Goal: Task Accomplishment & Management: Use online tool/utility

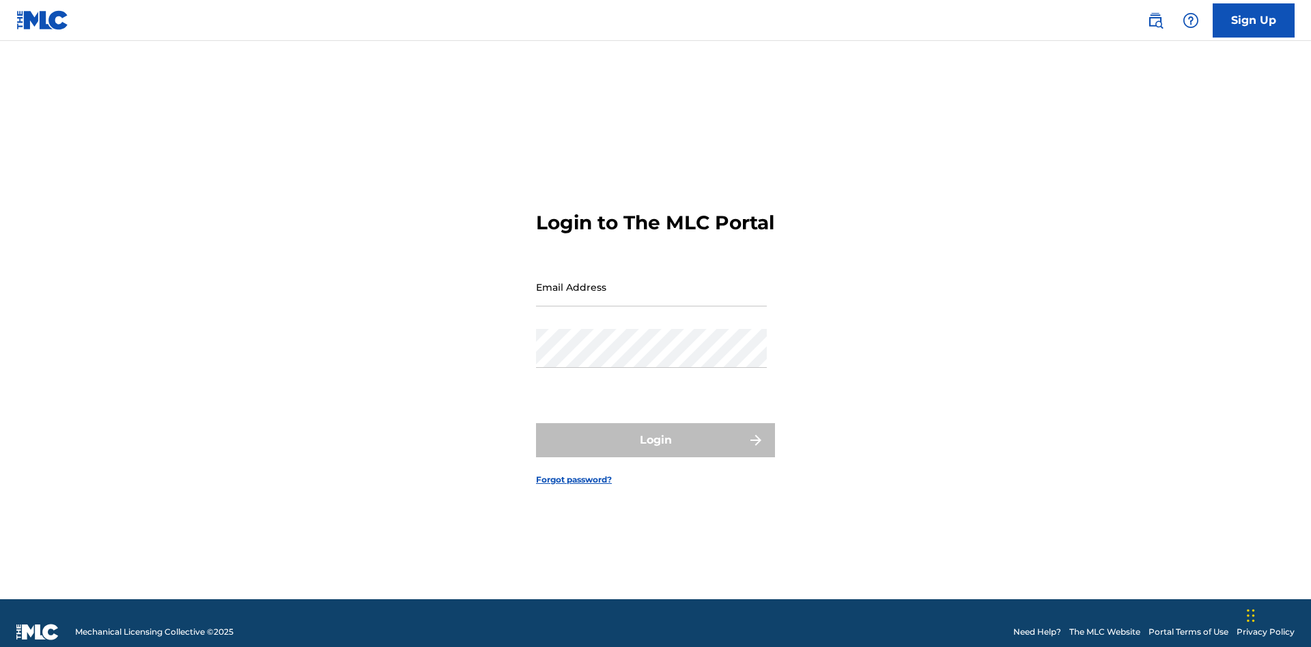
scroll to position [18, 0]
click at [651, 281] on input "Email Address" at bounding box center [651, 287] width 231 height 39
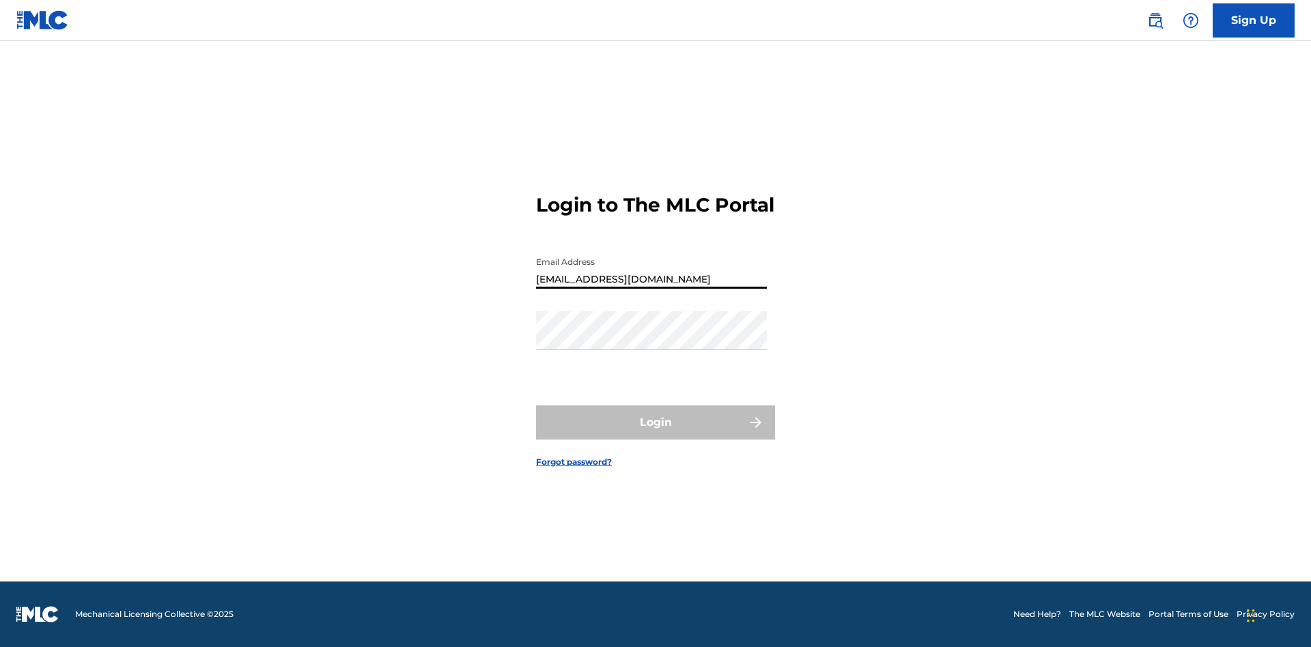
type input "[EMAIL_ADDRESS][DOMAIN_NAME]"
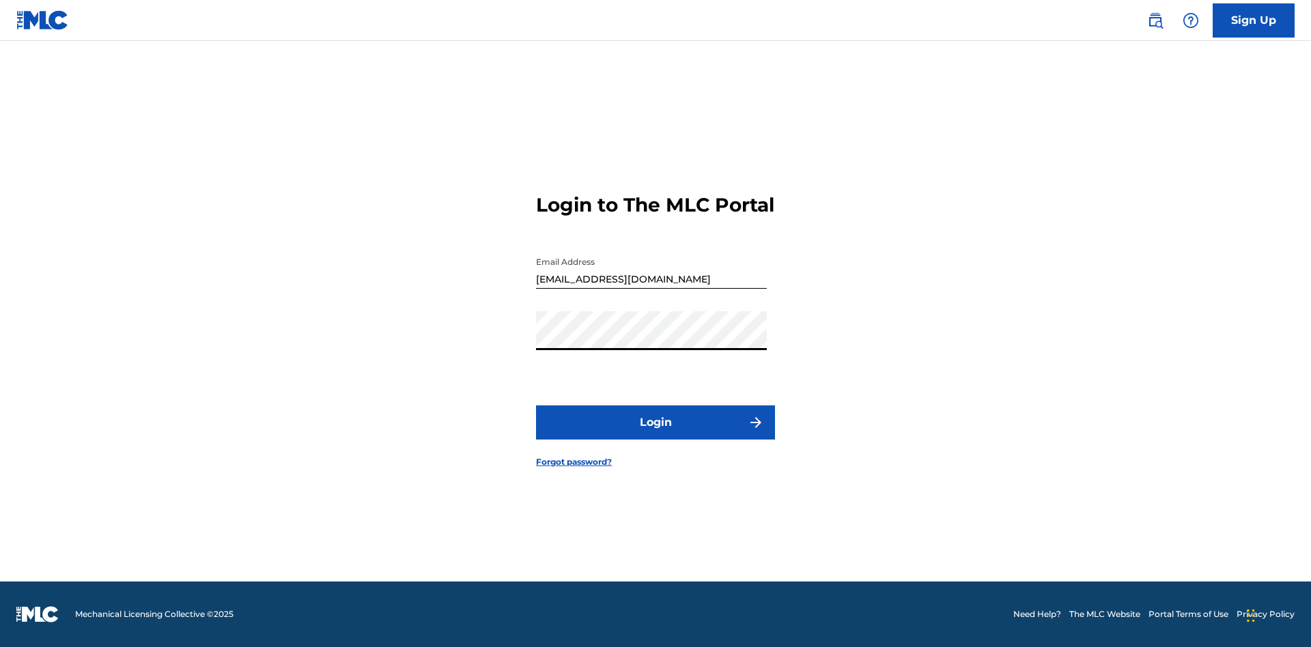
click at [655, 434] on button "Login" at bounding box center [655, 423] width 239 height 34
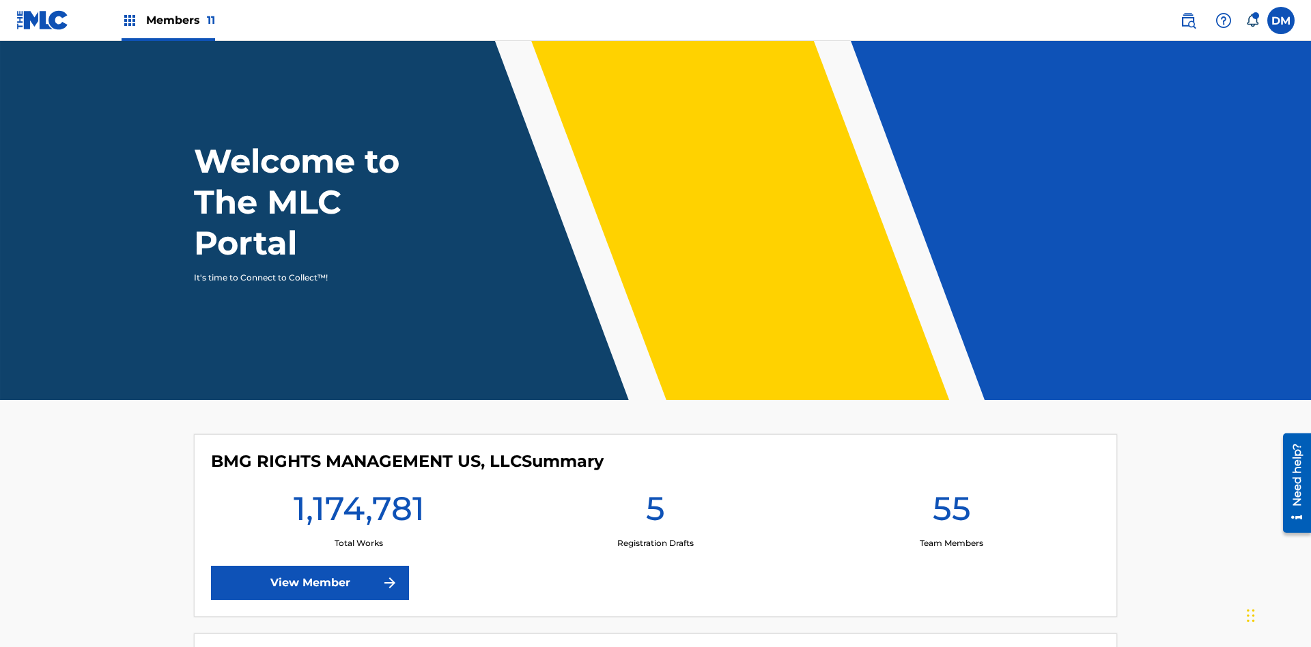
scroll to position [59, 0]
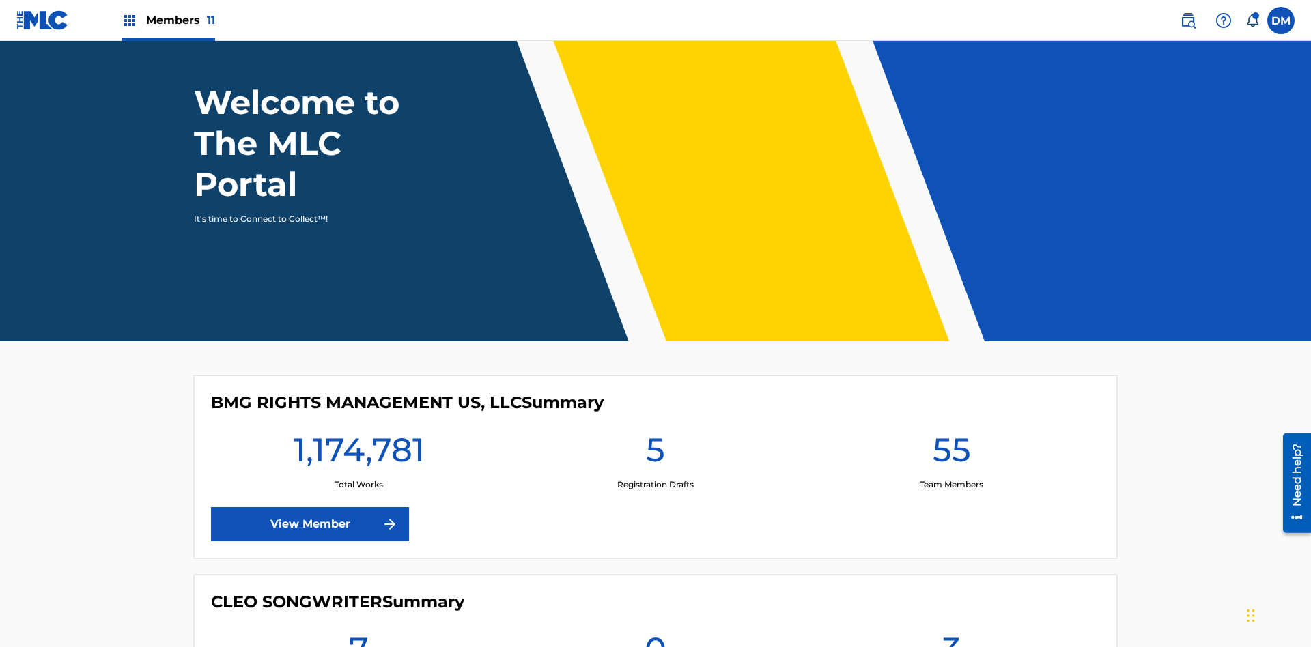
click at [168, 20] on span "Members 11" at bounding box center [180, 20] width 69 height 16
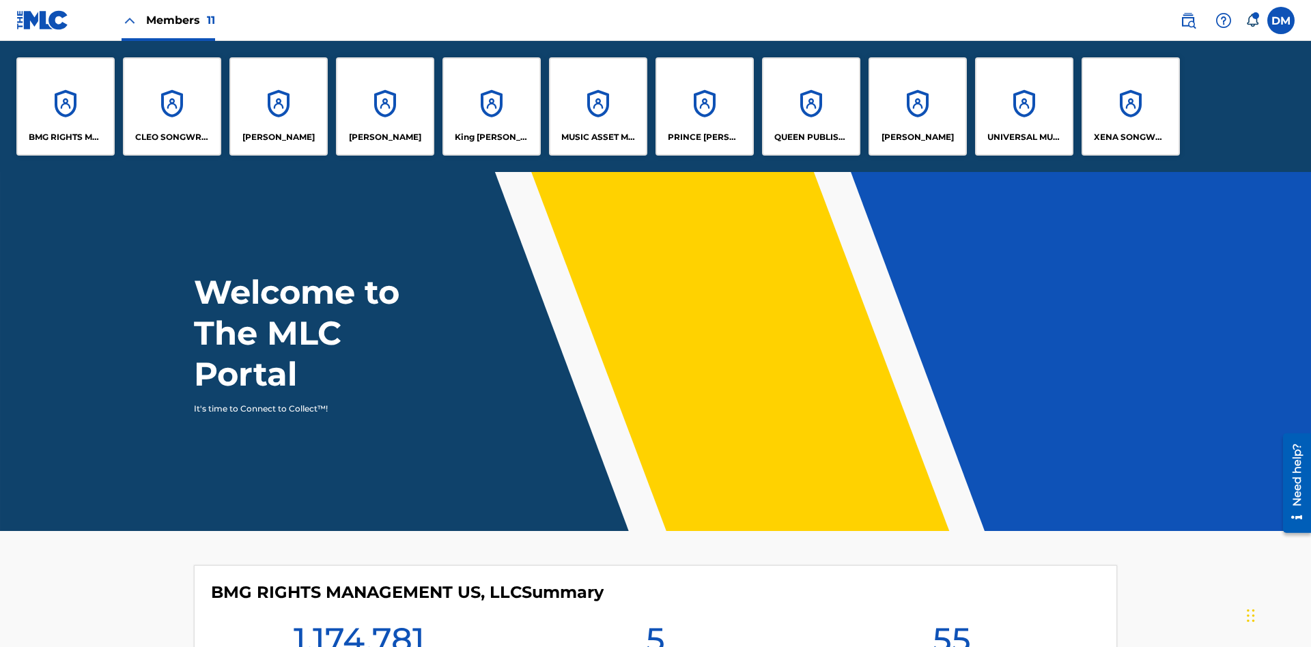
scroll to position [0, 0]
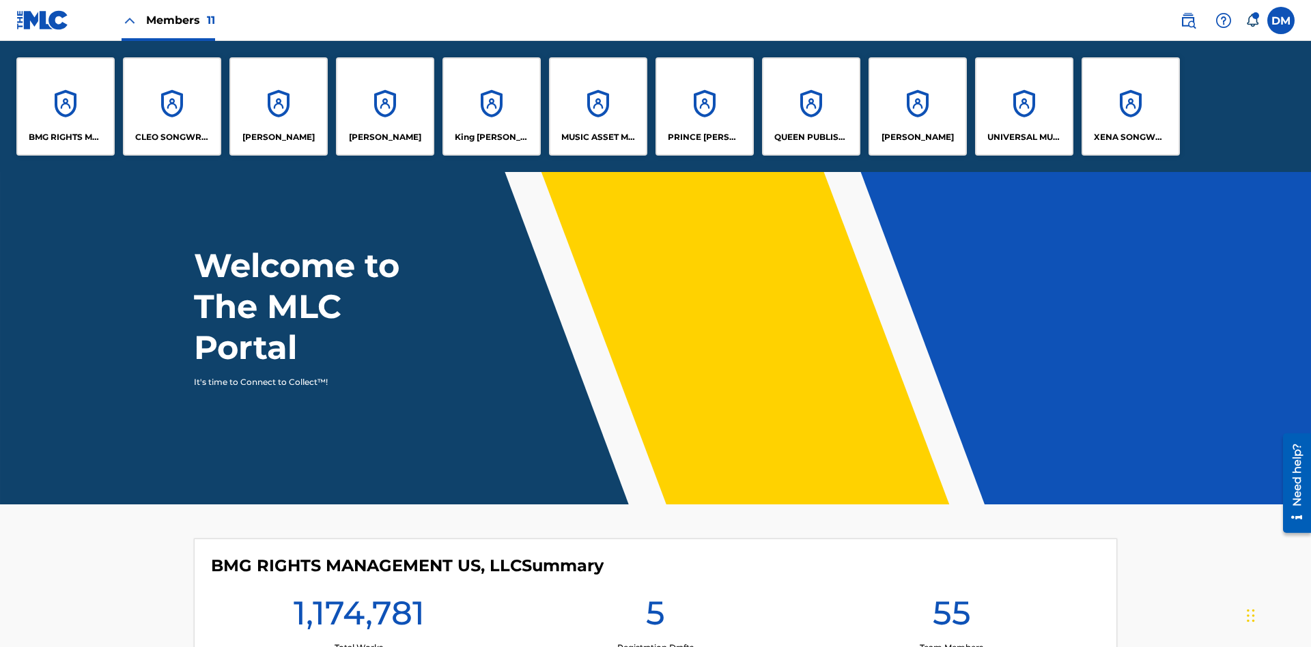
click at [491, 137] on p "King [PERSON_NAME]" at bounding box center [492, 137] width 74 height 12
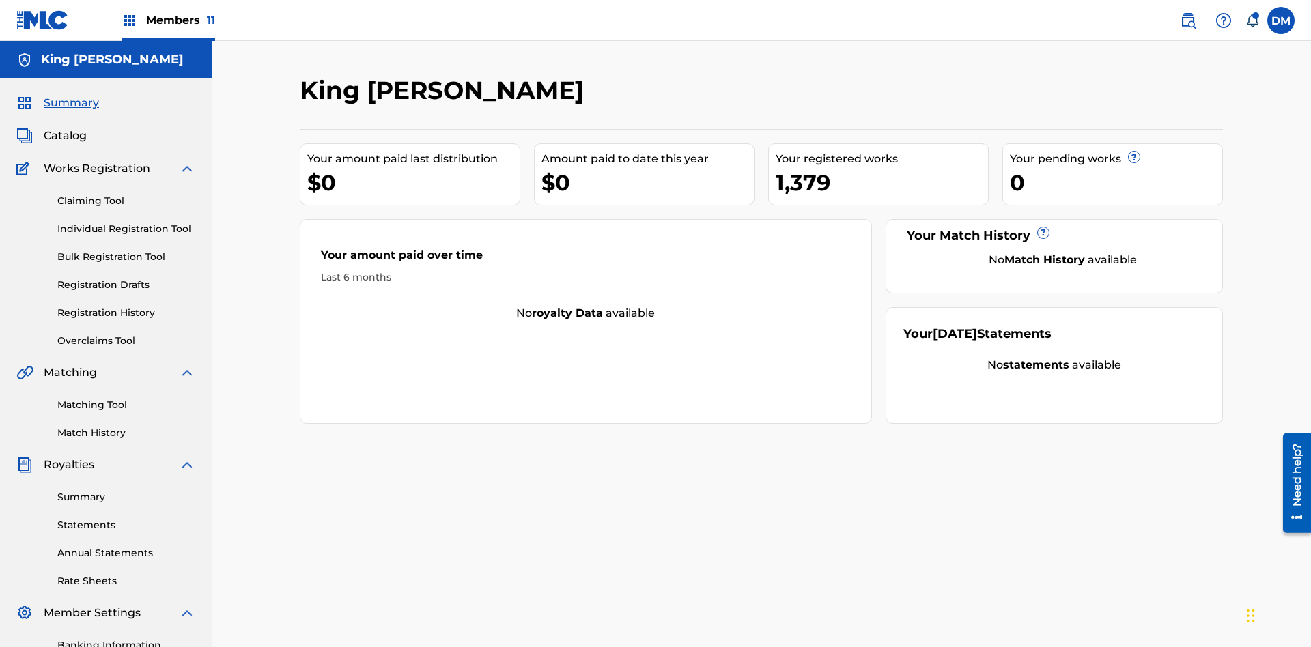
click at [126, 334] on link "Overclaims Tool" at bounding box center [126, 341] width 138 height 14
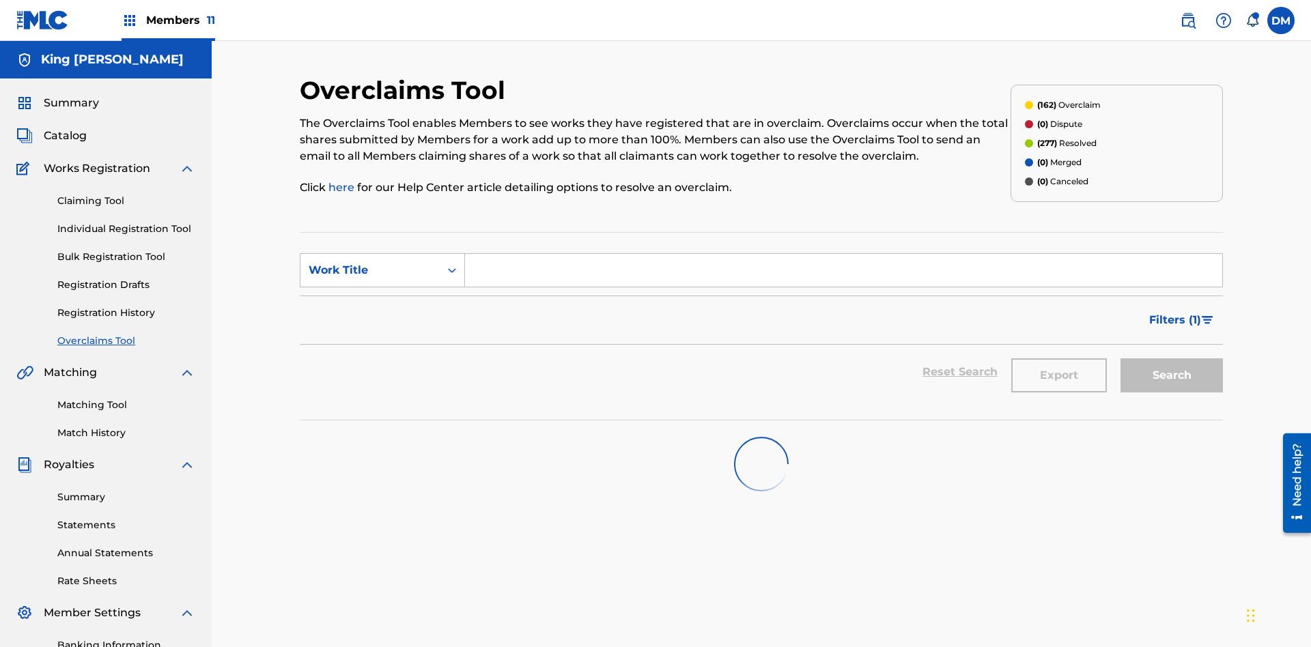
click at [1174, 312] on span "Filters ( 1 )" at bounding box center [1175, 320] width 52 height 16
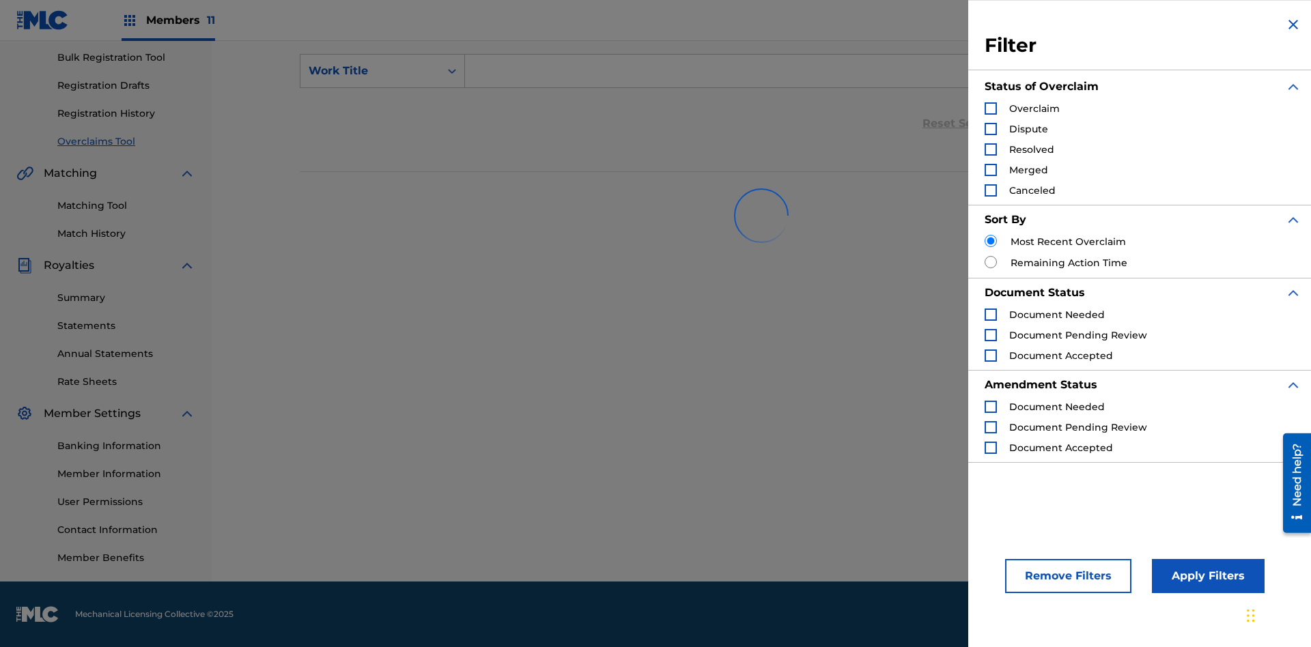
click at [991, 109] on div "Search Form" at bounding box center [991, 108] width 12 height 12
click at [1206, 576] on button "Apply Filters" at bounding box center [1208, 576] width 113 height 34
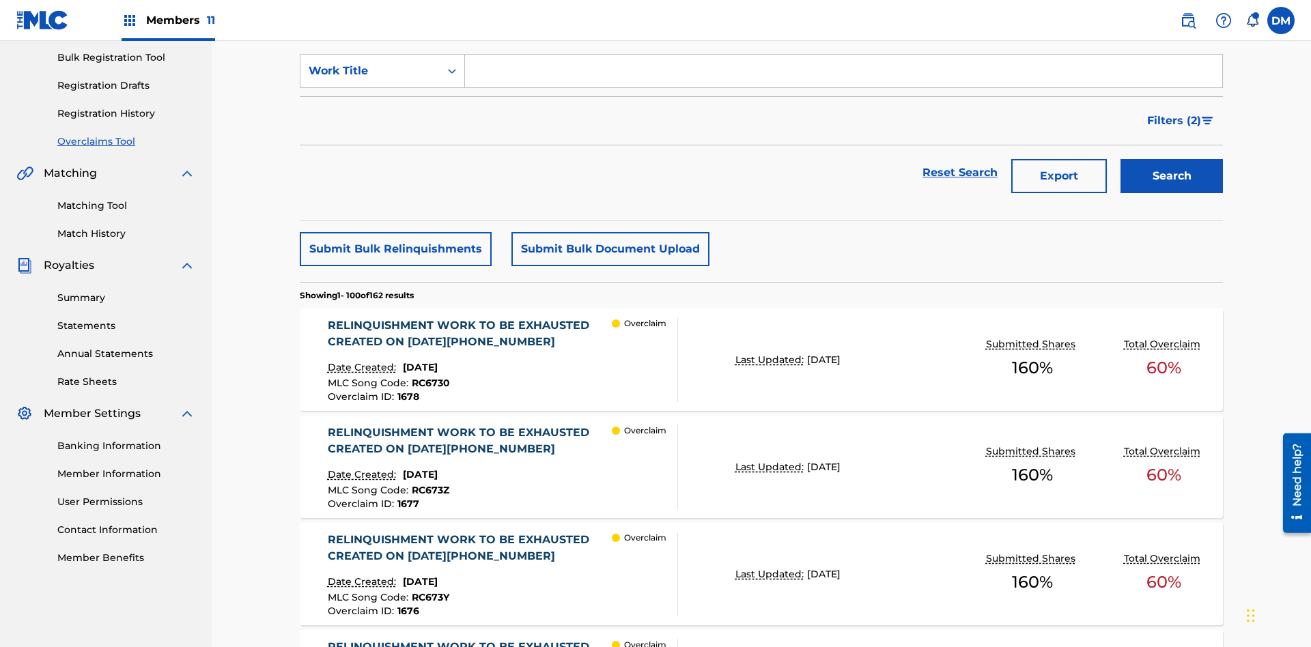
click at [608, 232] on button "Submit Bulk Document Upload" at bounding box center [610, 249] width 198 height 34
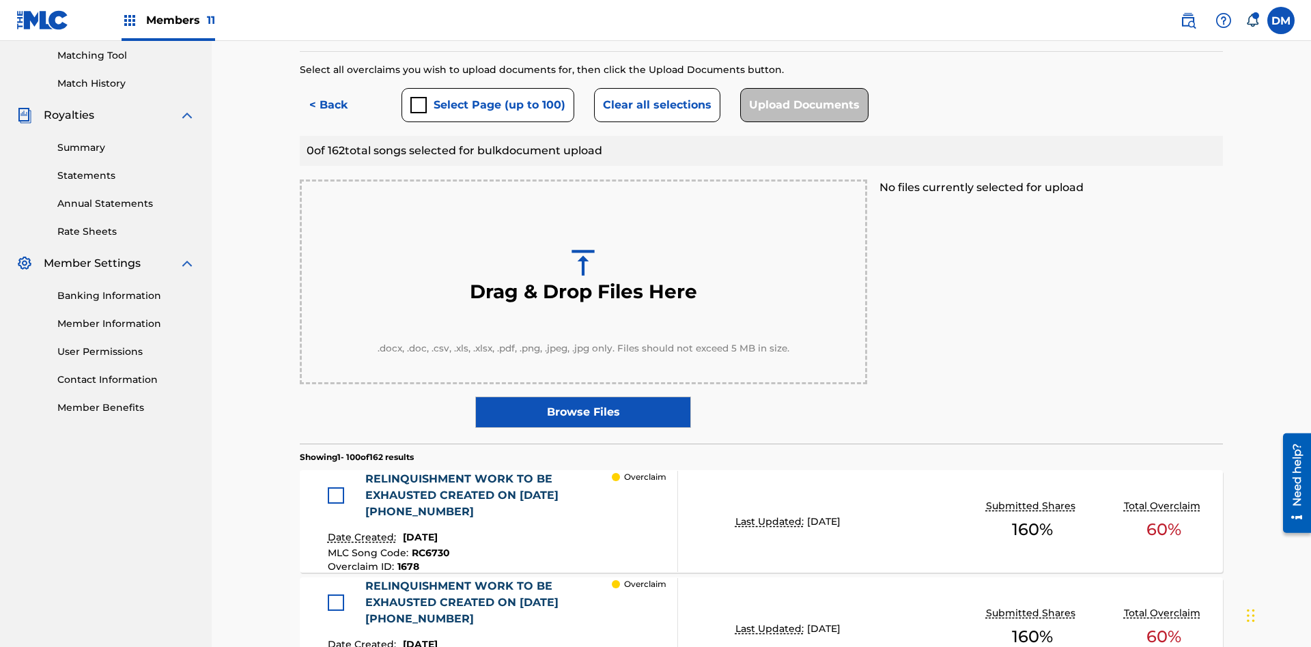
click at [487, 99] on button "Select Page (up to 100)" at bounding box center [487, 105] width 173 height 34
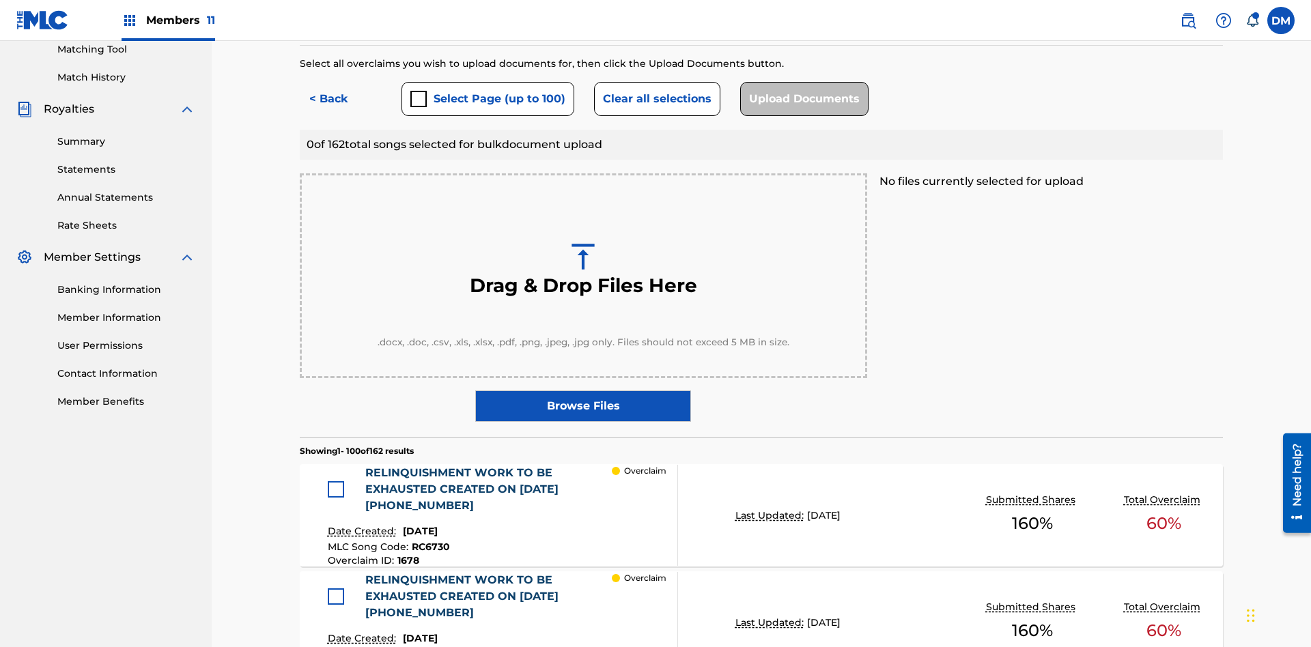
click at [339, 481] on div at bounding box center [336, 489] width 16 height 16
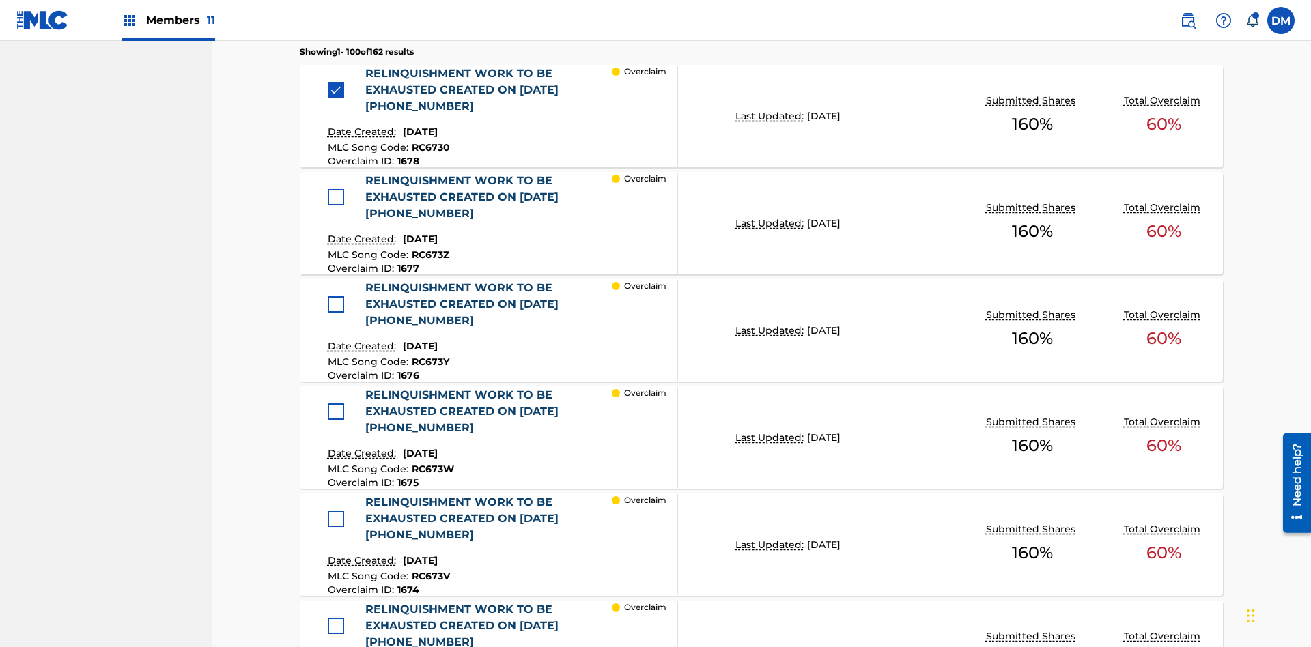
scroll to position [673, 0]
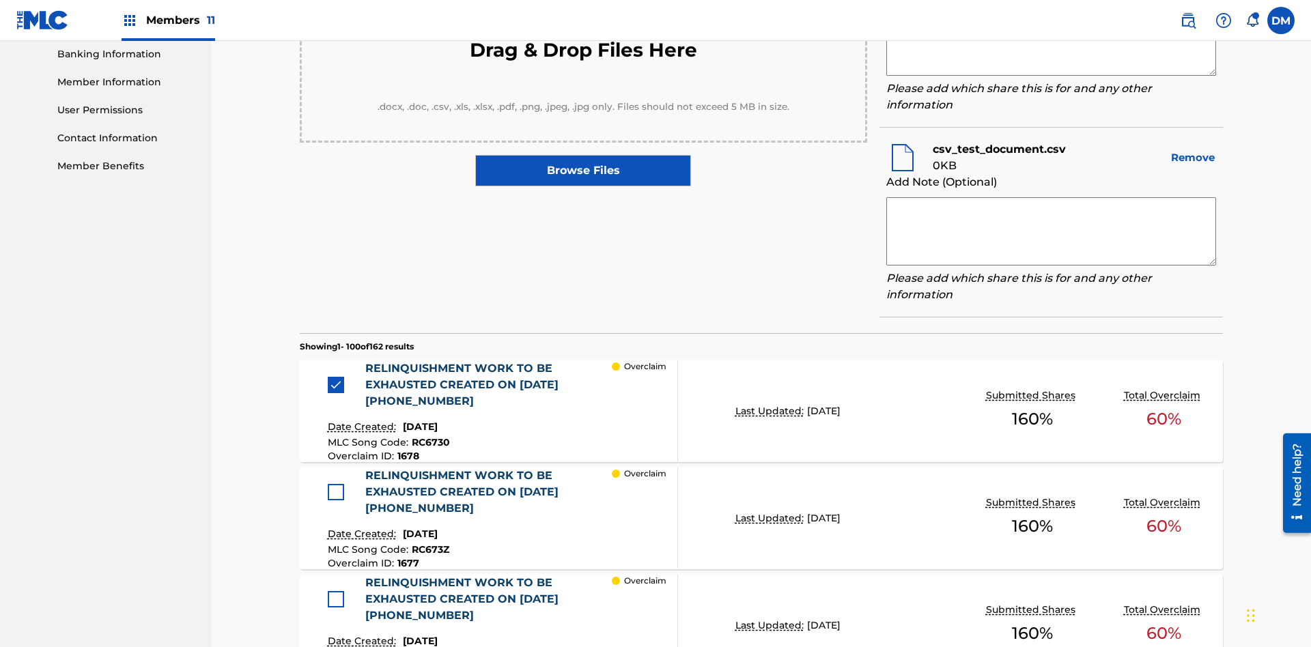
click at [1051, 76] on textarea at bounding box center [1051, 42] width 330 height 68
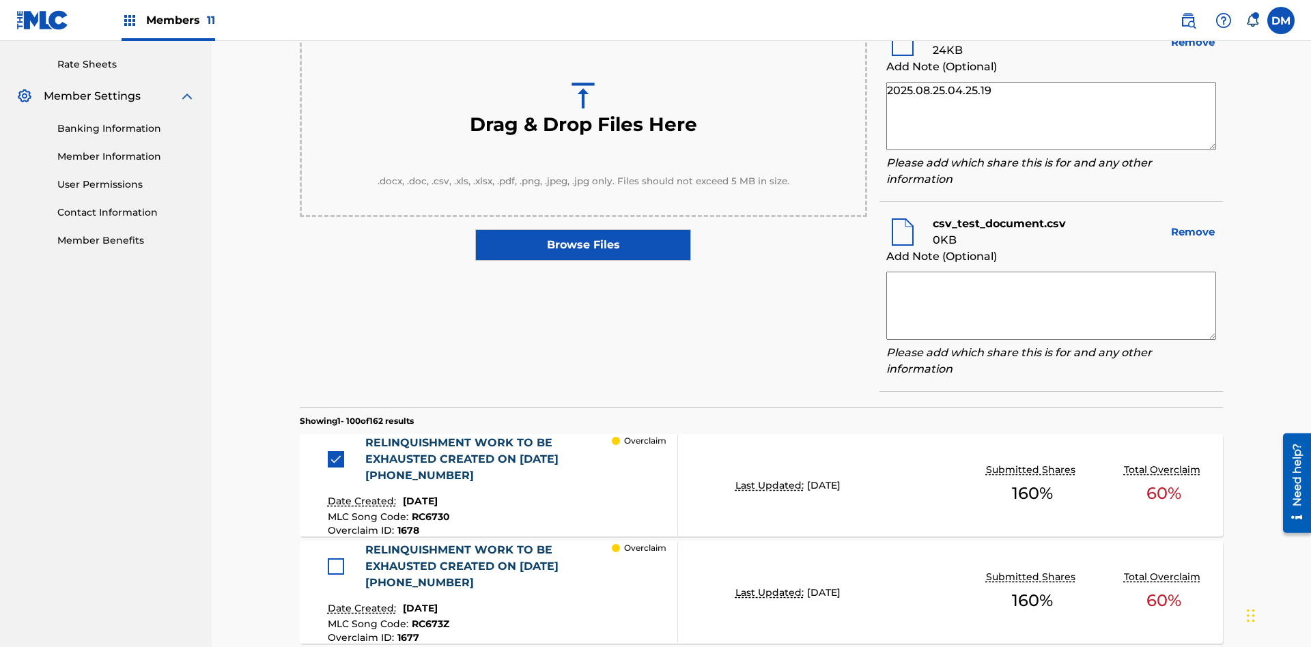
type textarea "2025.08.25.04.25.19"
click at [1051, 302] on textarea at bounding box center [1051, 306] width 330 height 68
type textarea "2025.08.25.04.25.20"
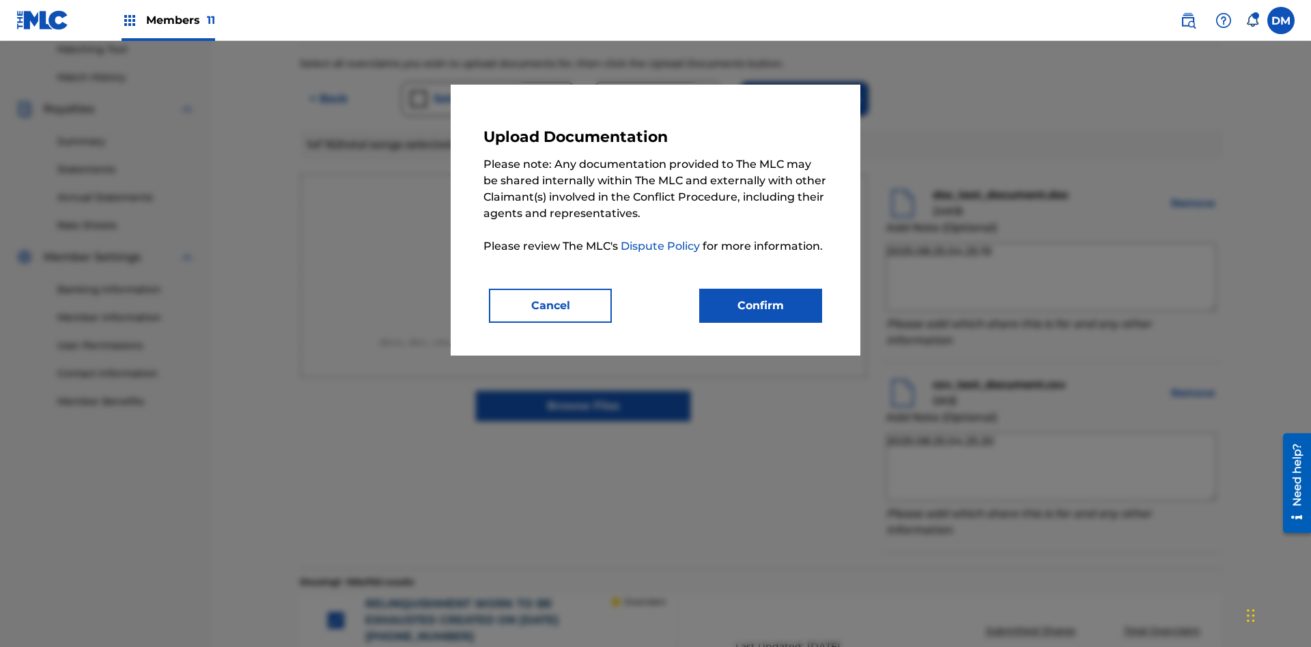
click at [761, 305] on button "Confirm" at bounding box center [760, 306] width 123 height 34
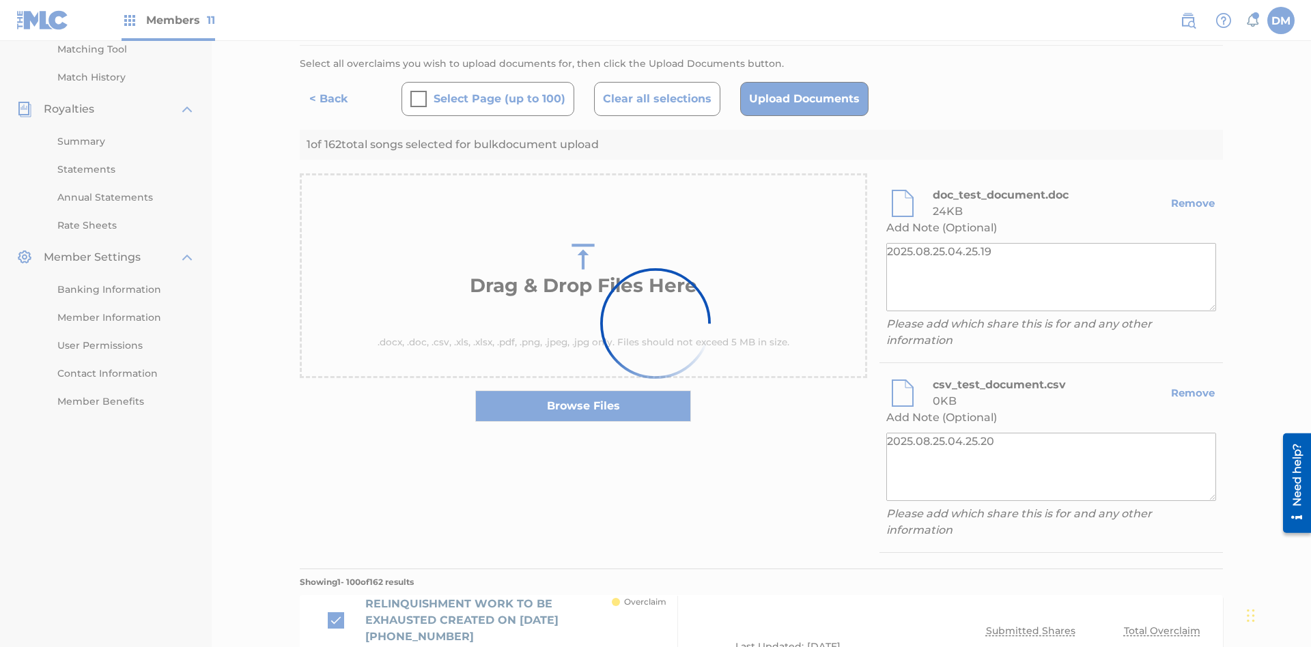
scroll to position [562, 0]
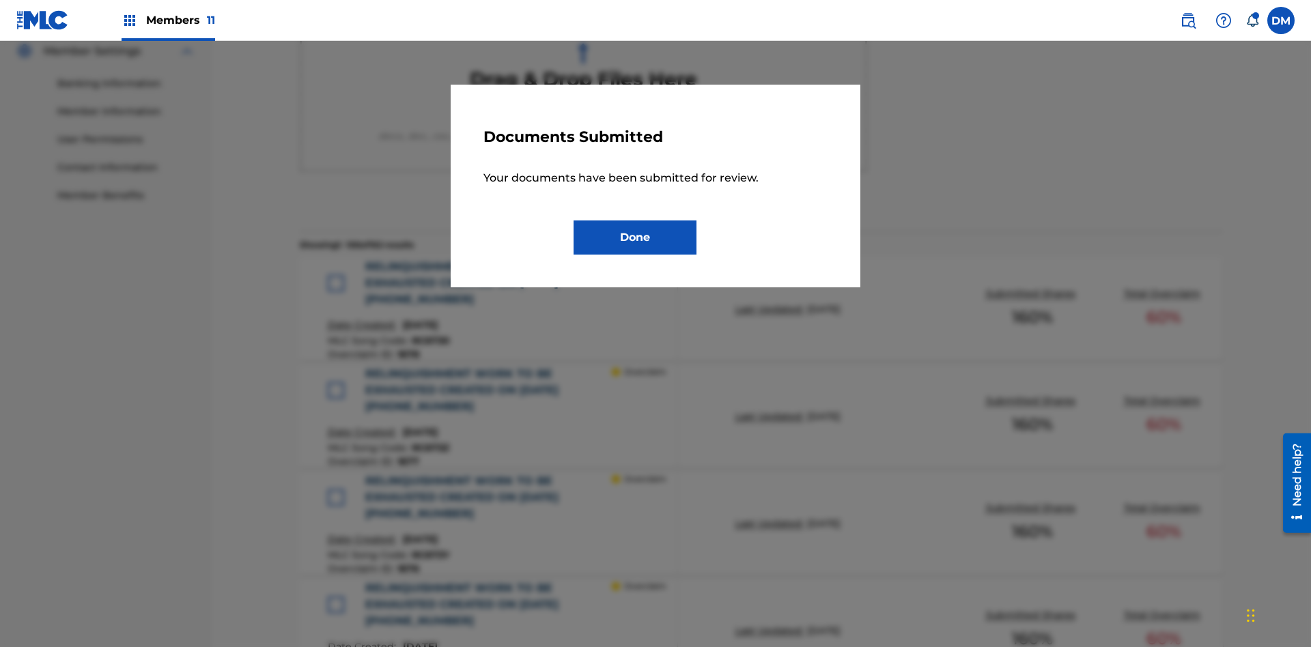
click at [635, 237] on button "Done" at bounding box center [635, 238] width 123 height 34
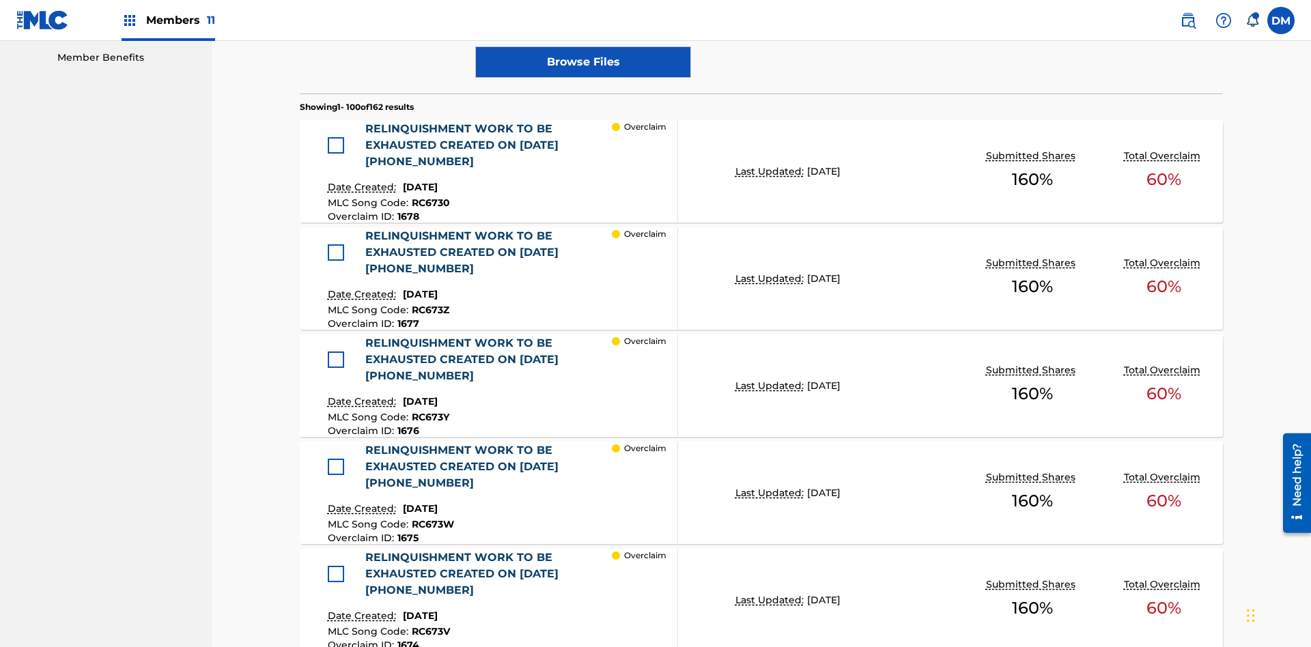
scroll to position [356, 0]
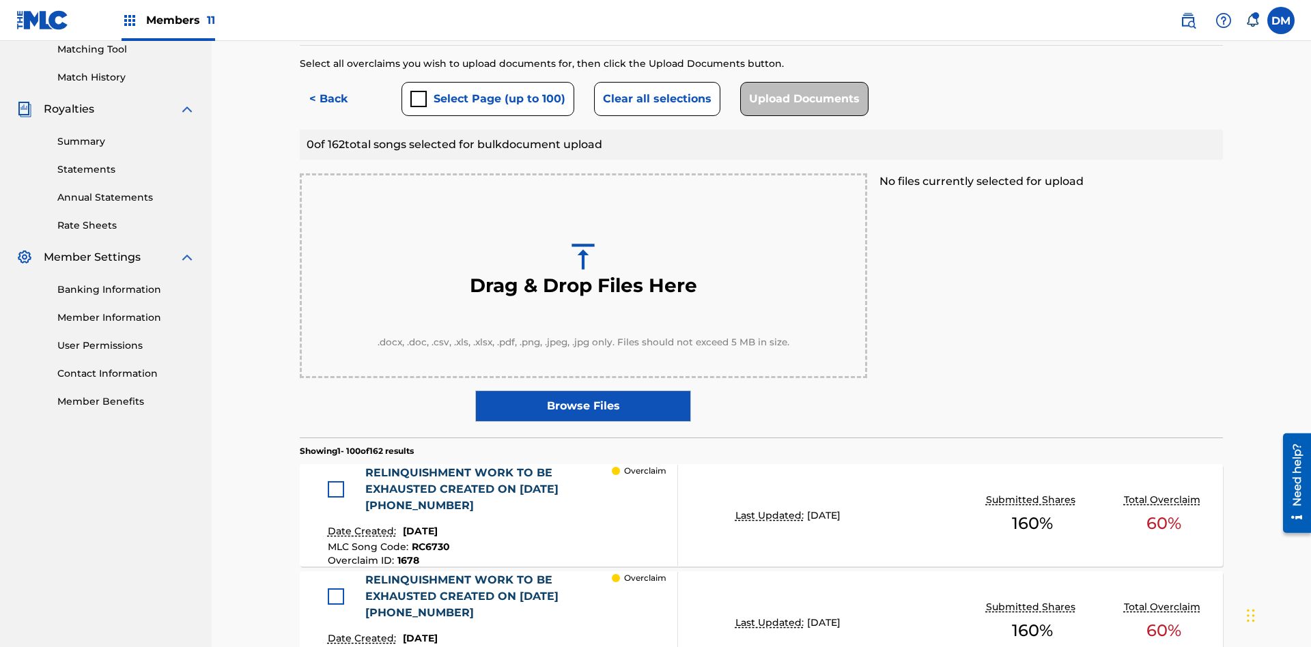
click at [341, 99] on button "< Back" at bounding box center [341, 99] width 82 height 34
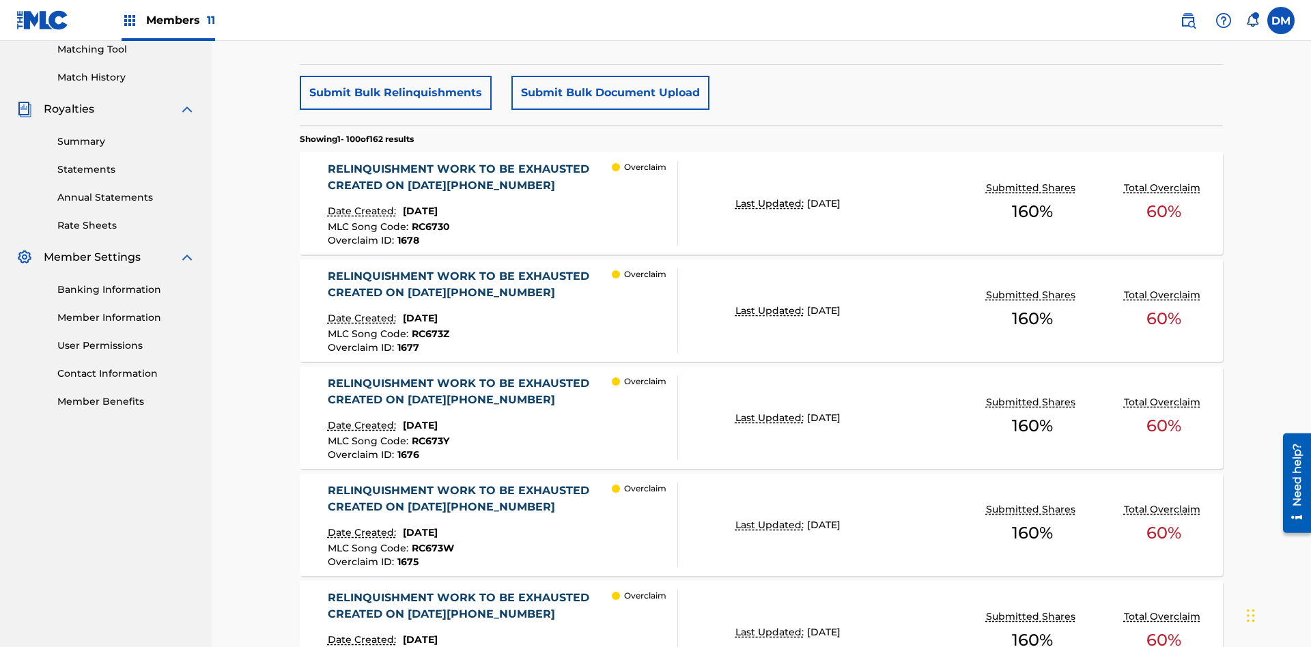
scroll to position [426, 0]
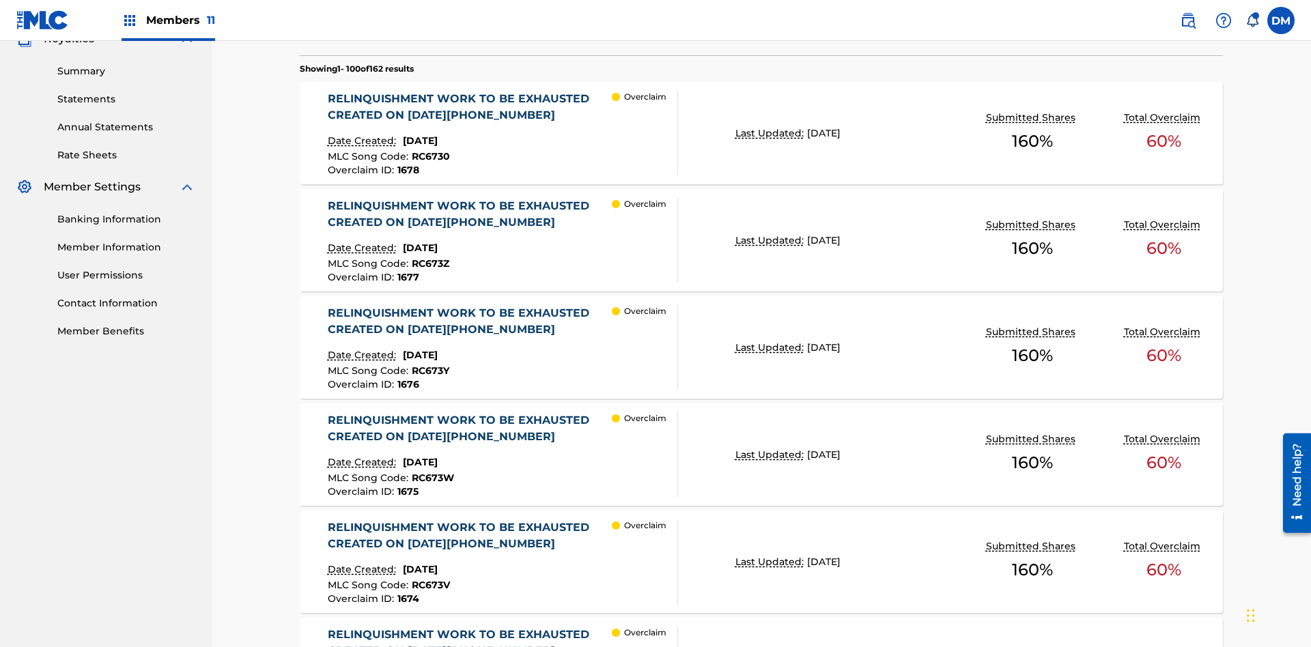
click at [761, 133] on p "Last Updated:" at bounding box center [771, 133] width 72 height 14
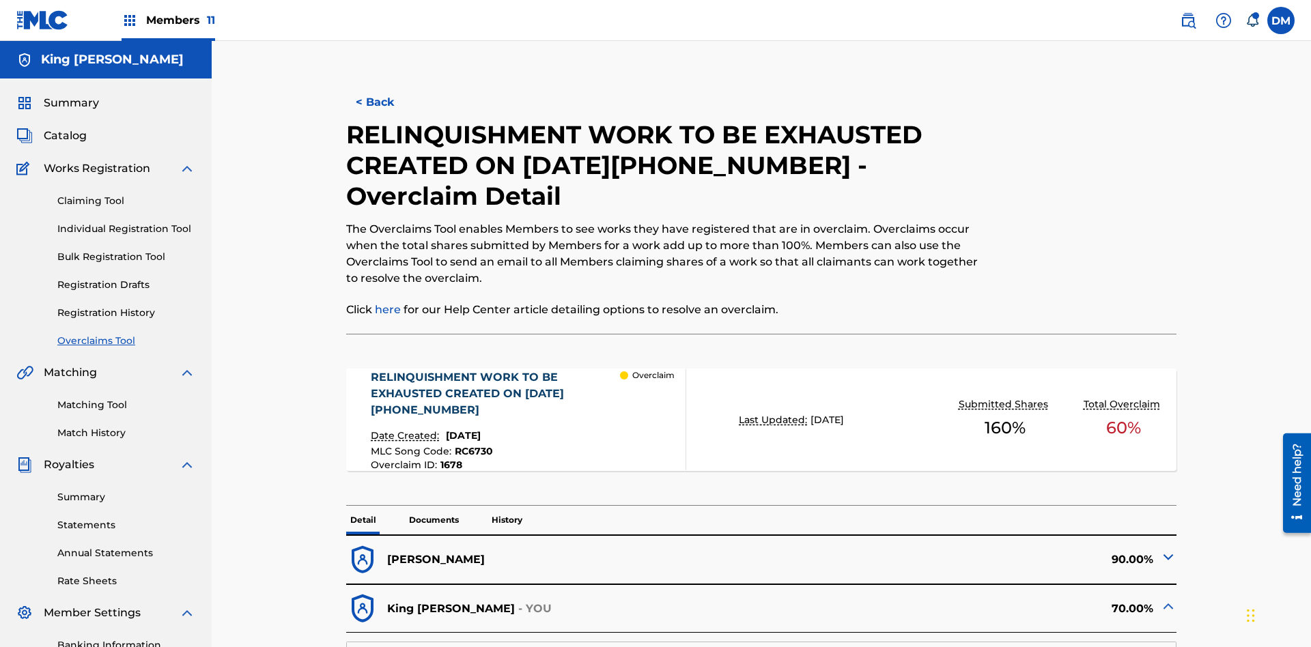
click at [433, 506] on p "Documents" at bounding box center [434, 520] width 58 height 29
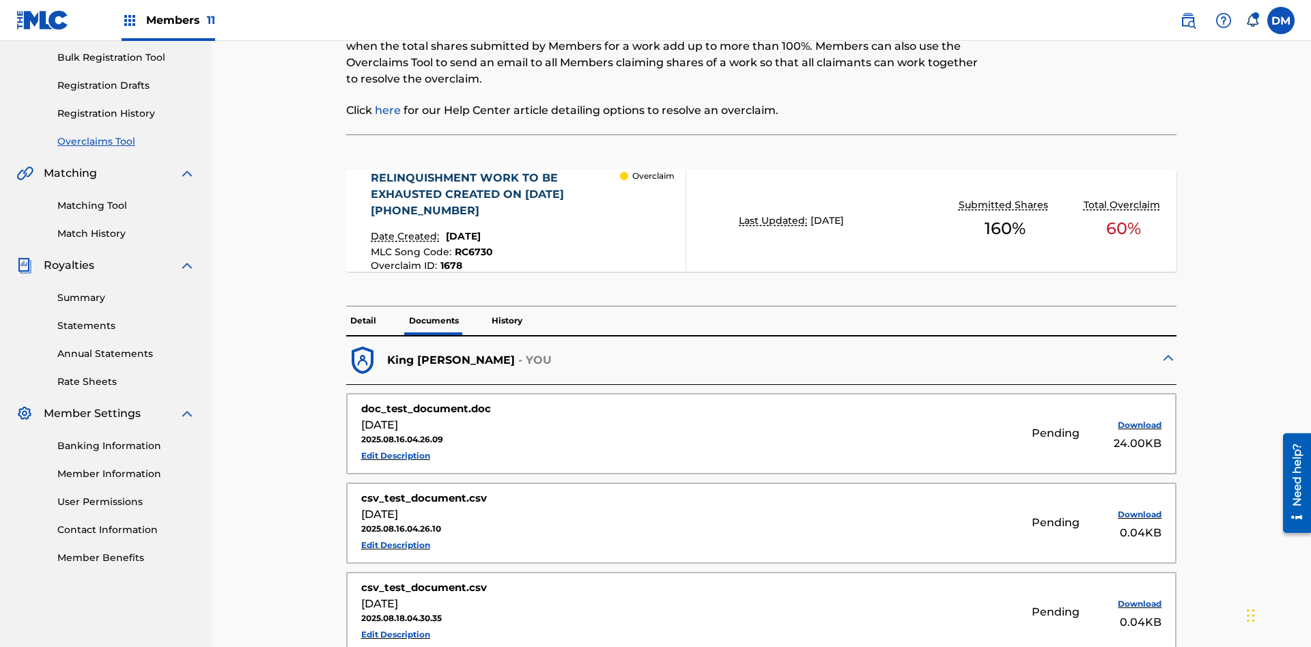
scroll to position [393, 0]
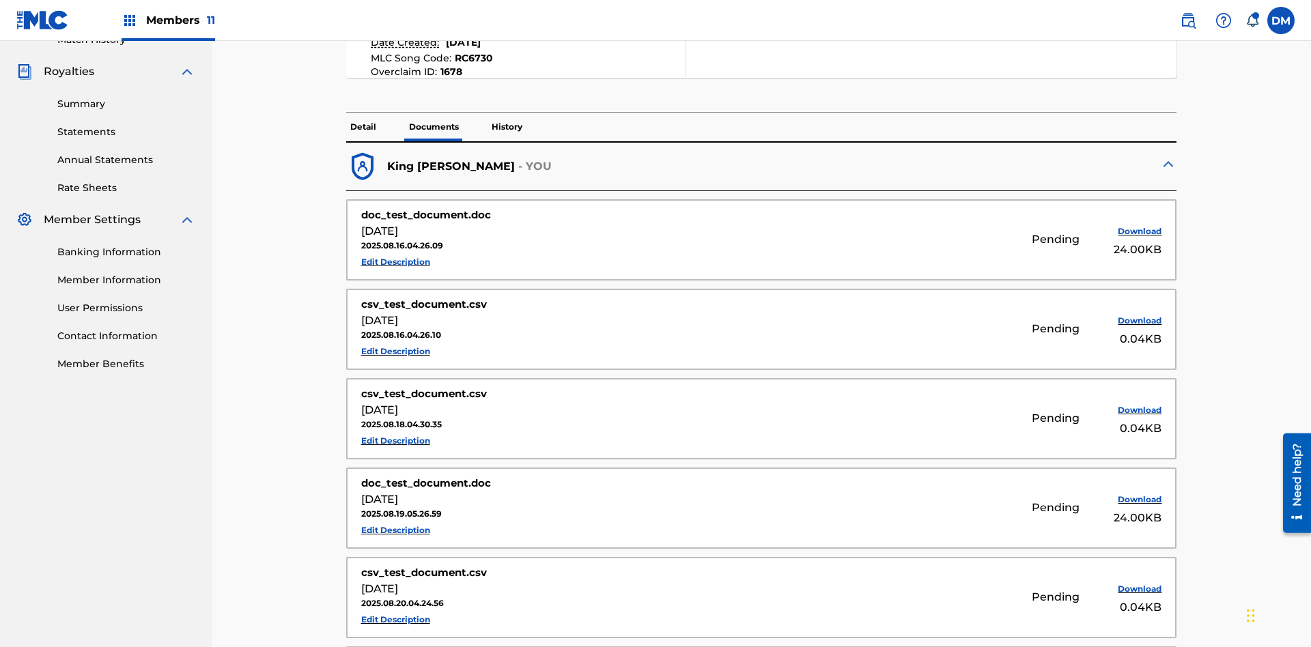
click at [506, 113] on p "History" at bounding box center [506, 127] width 39 height 29
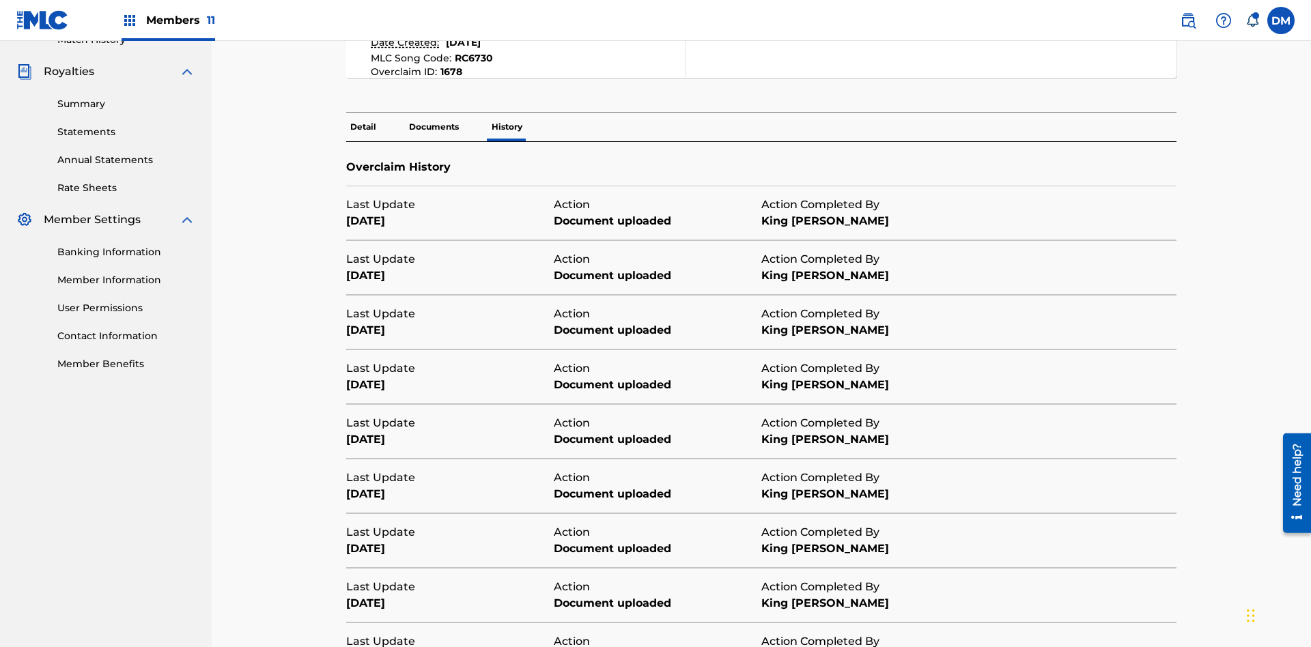
scroll to position [494, 0]
